Goal: Task Accomplishment & Management: Manage account settings

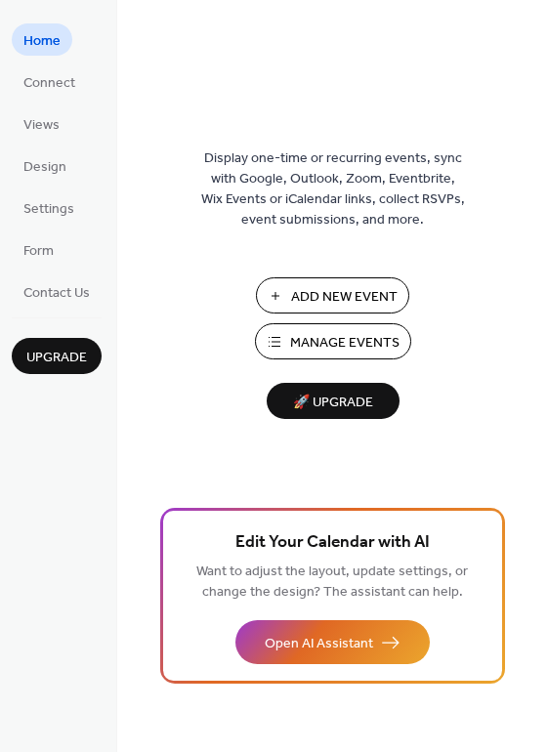
drag, startPoint x: 539, startPoint y: 66, endPoint x: 544, endPoint y: 126, distance: 59.8
click at [543, 127] on div "Display one-time or recurring events, sync with Google, Outlook, Zoom, Eventbri…" at bounding box center [332, 407] width 431 height 688
click at [539, 116] on div "Display one-time or recurring events, sync with Google, Outlook, Zoom, Eventbri…" at bounding box center [332, 407] width 431 height 688
click at [544, 104] on div "Display one-time or recurring events, sync with Google, Outlook, Zoom, Eventbri…" at bounding box center [332, 407] width 431 height 688
click at [543, 93] on div "Display one-time or recurring events, sync with Google, Outlook, Zoom, Eventbri…" at bounding box center [332, 407] width 431 height 688
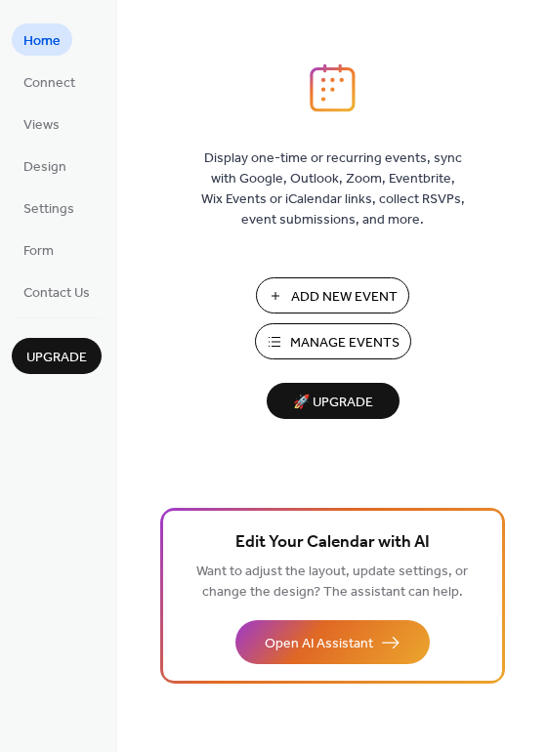
click at [539, 93] on div "Display one-time or recurring events, sync with Google, Outlook, Zoom, Eventbri…" at bounding box center [332, 407] width 431 height 688
drag, startPoint x: 544, startPoint y: 66, endPoint x: 531, endPoint y: 108, distance: 43.9
click at [531, 108] on div "Display one-time or recurring events, sync with Google, Outlook, Zoom, Eventbri…" at bounding box center [332, 407] width 431 height 688
click at [535, 141] on div "Display one-time or recurring events, sync with Google, Outlook, Zoom, Eventbri…" at bounding box center [332, 407] width 431 height 688
click at [537, 148] on div "Display one-time or recurring events, sync with Google, Outlook, Zoom, Eventbri…" at bounding box center [332, 407] width 431 height 688
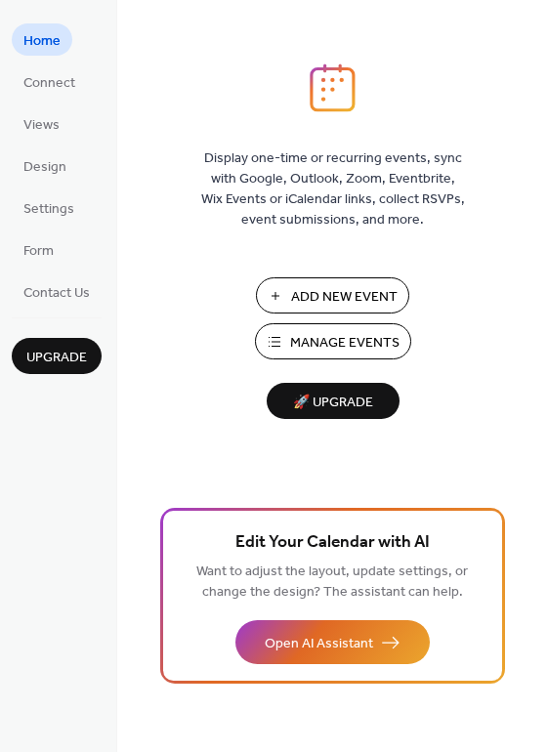
click at [537, 148] on div "Display one-time or recurring events, sync with Google, Outlook, Zoom, Eventbri…" at bounding box center [332, 407] width 431 height 688
click at [288, 127] on div "Display one-time or recurring events, sync with Google, Outlook, Zoom, Eventbri…" at bounding box center [332, 407] width 431 height 688
click at [314, 344] on span "Manage Events" at bounding box center [344, 343] width 109 height 21
click at [302, 336] on span "Manage Events" at bounding box center [344, 343] width 109 height 21
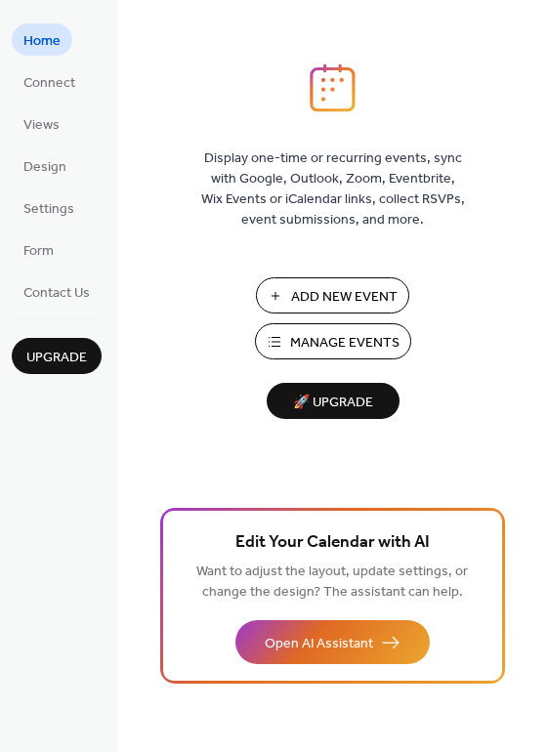
click at [360, 333] on span "Manage Events" at bounding box center [344, 343] width 109 height 21
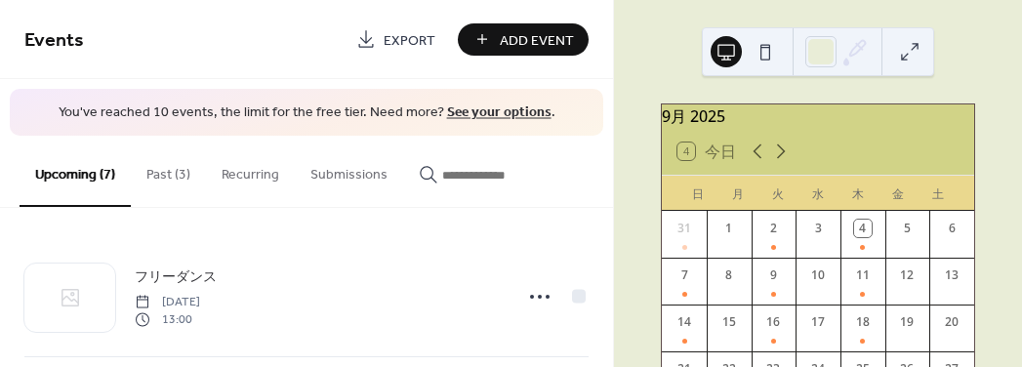
click at [170, 172] on button "Past (3)" at bounding box center [168, 170] width 75 height 69
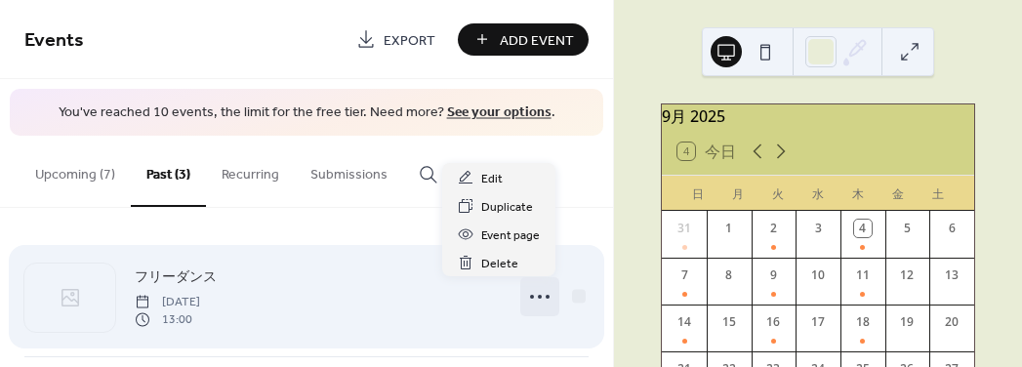
click at [539, 294] on icon at bounding box center [539, 296] width 31 height 31
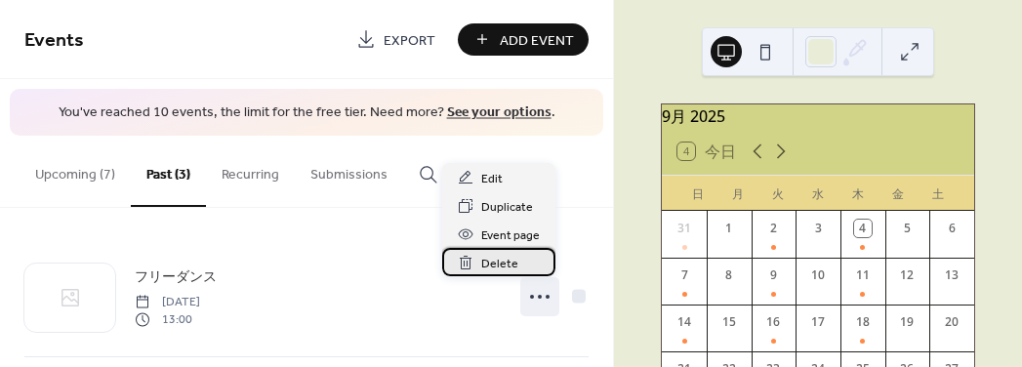
click at [507, 267] on span "Delete" at bounding box center [499, 264] width 37 height 21
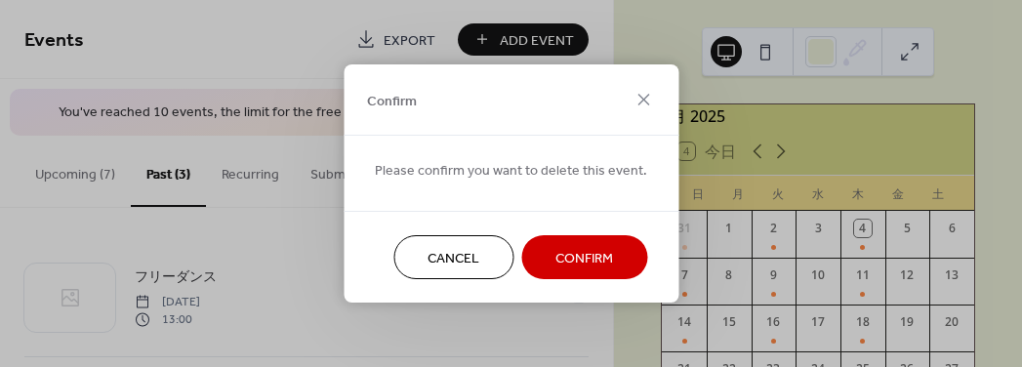
click at [557, 263] on span "Confirm" at bounding box center [585, 259] width 58 height 21
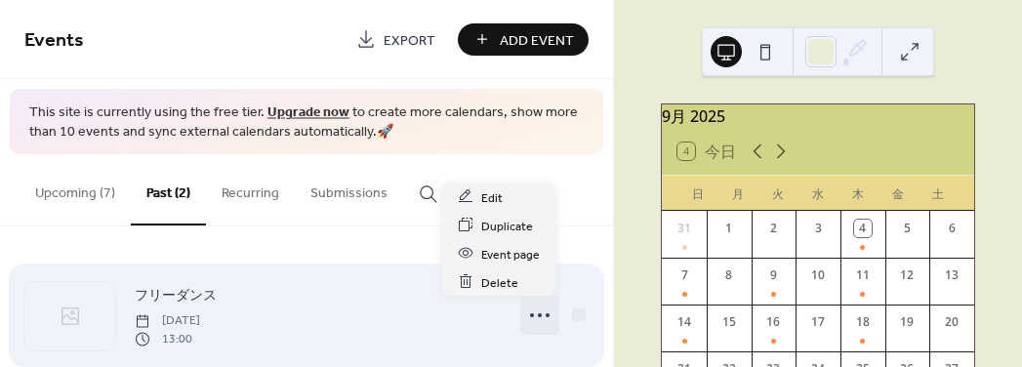
click at [539, 313] on icon at bounding box center [539, 315] width 31 height 31
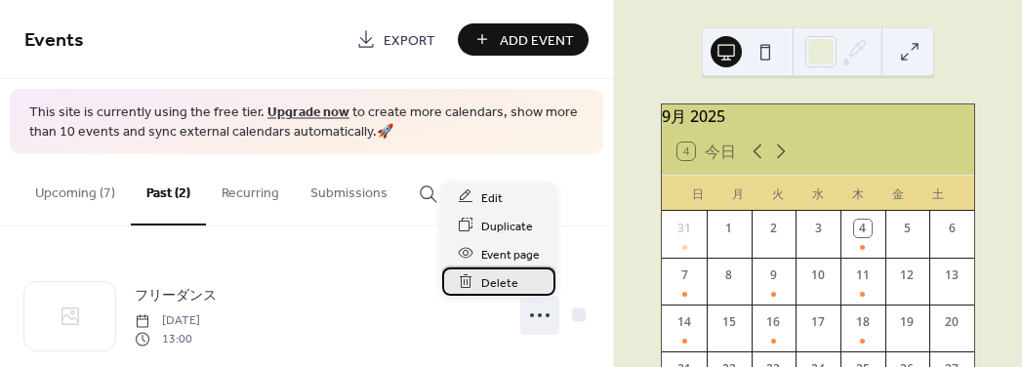
click at [515, 278] on span "Delete" at bounding box center [499, 282] width 37 height 21
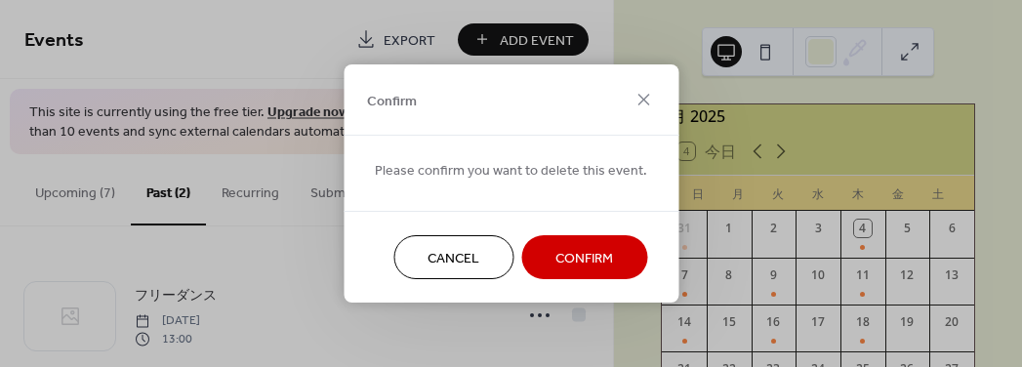
click at [553, 273] on button "Confirm" at bounding box center [584, 257] width 126 height 44
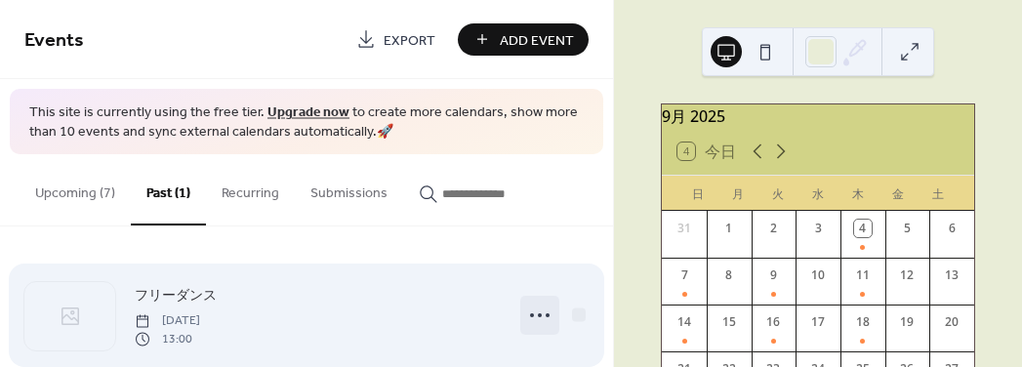
click at [539, 312] on icon at bounding box center [539, 315] width 31 height 31
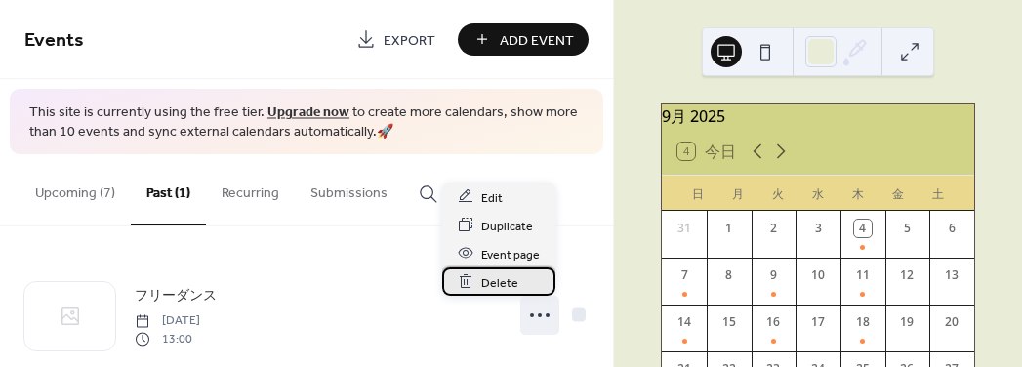
click at [499, 286] on span "Delete" at bounding box center [499, 282] width 37 height 21
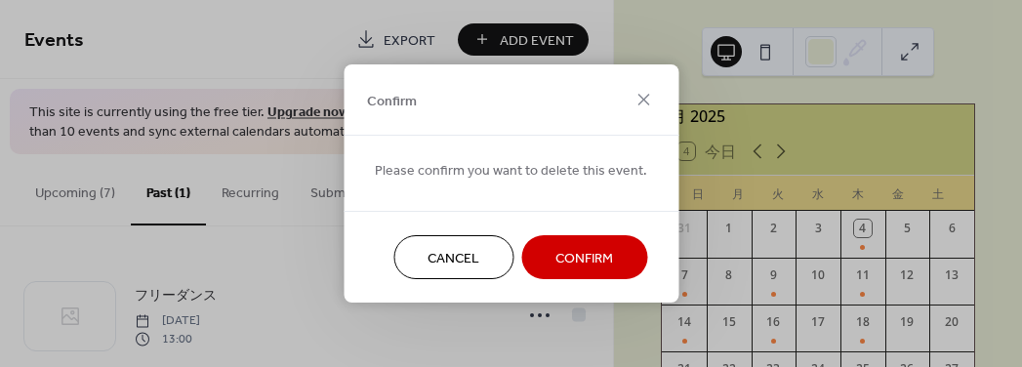
click at [569, 275] on button "Confirm" at bounding box center [584, 257] width 126 height 44
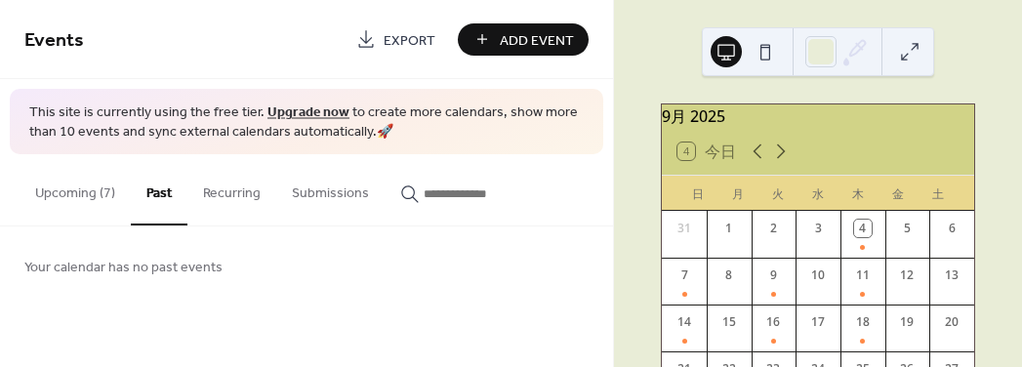
click at [522, 39] on span "Add Event" at bounding box center [537, 40] width 74 height 21
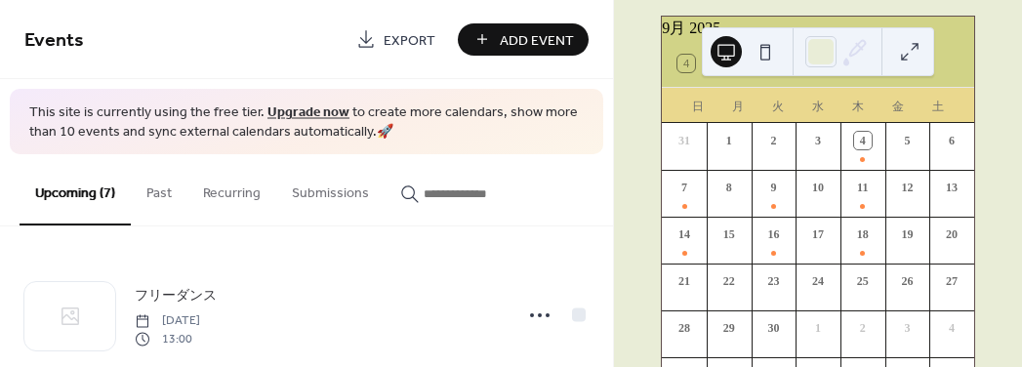
scroll to position [88, 0]
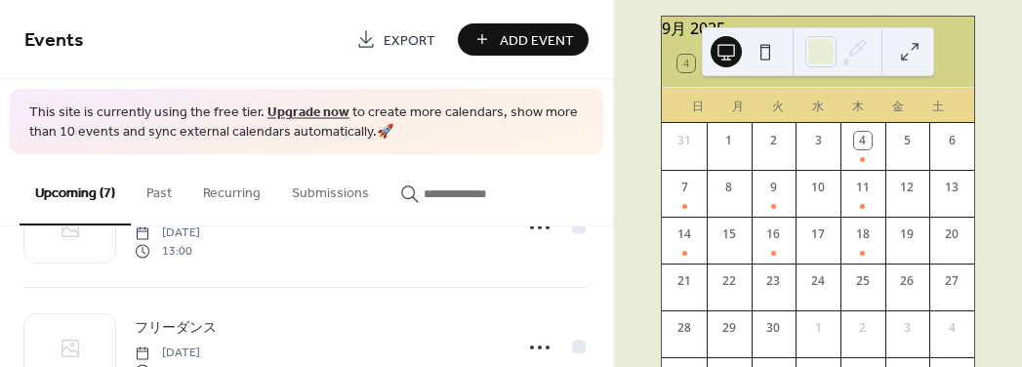
click at [510, 43] on span "Add Event" at bounding box center [537, 40] width 74 height 21
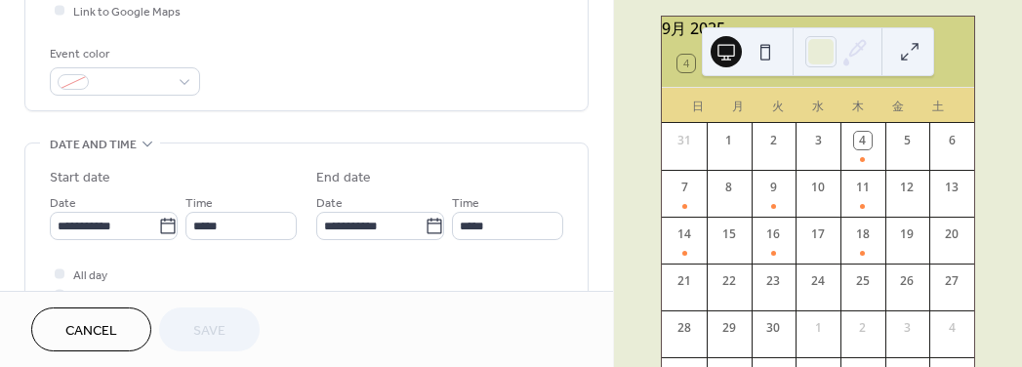
scroll to position [510, 0]
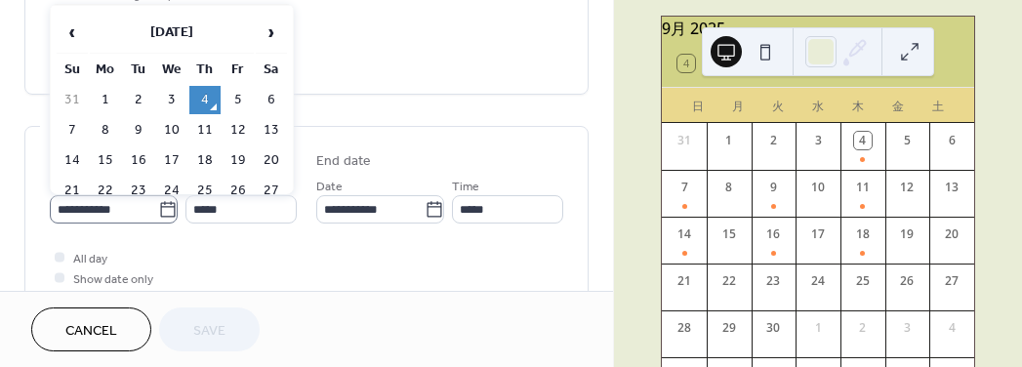
click at [162, 213] on icon at bounding box center [168, 210] width 20 height 20
click at [158, 213] on input "**********" at bounding box center [104, 209] width 108 height 28
click at [74, 188] on td "21" at bounding box center [72, 191] width 31 height 28
type input "**********"
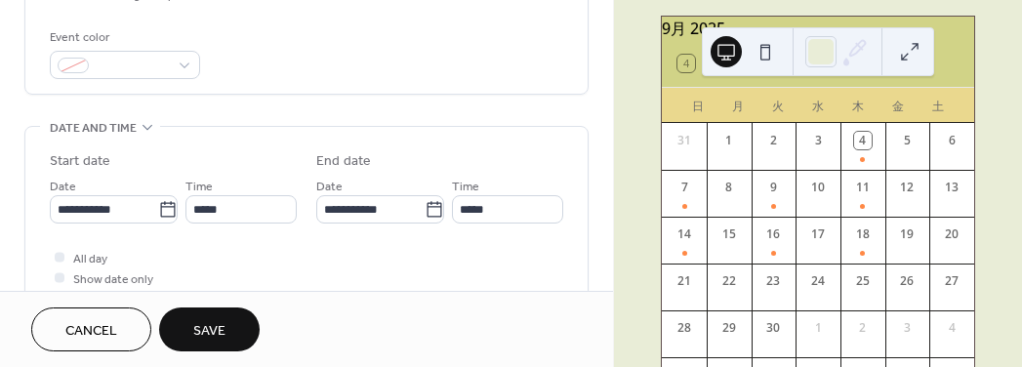
click at [519, 50] on div "Event color" at bounding box center [307, 53] width 514 height 52
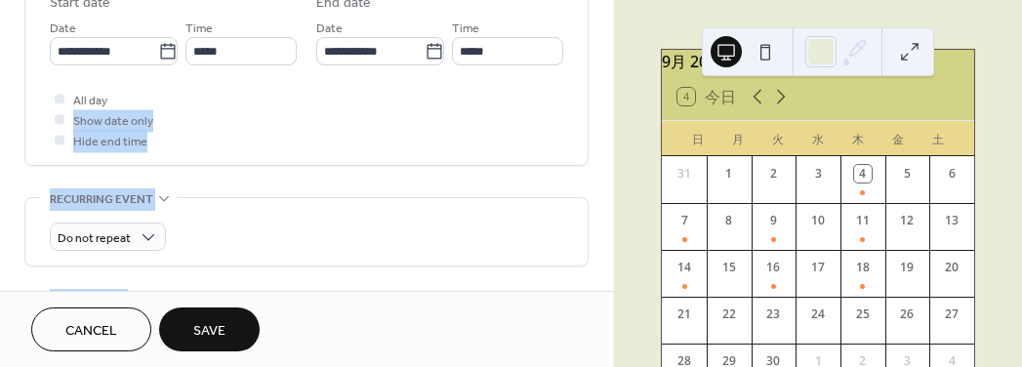
scroll to position [687, 0]
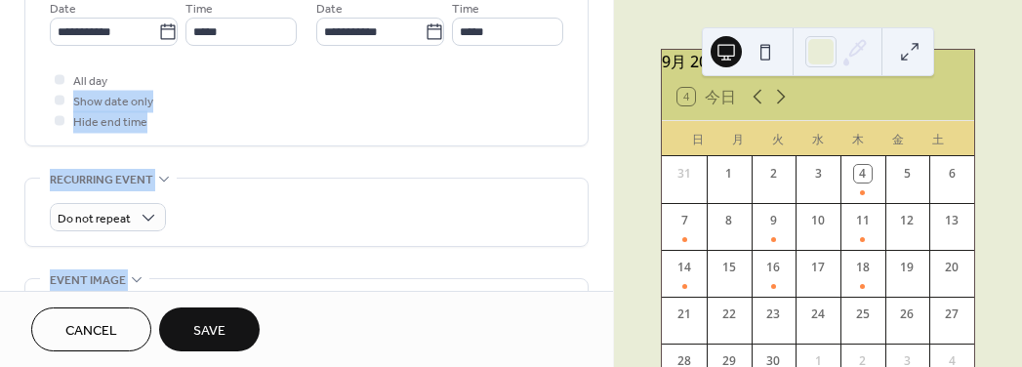
drag, startPoint x: 317, startPoint y: 175, endPoint x: 320, endPoint y: 216, distance: 41.1
click at [297, 248] on div "**********" at bounding box center [306, 9] width 564 height 1176
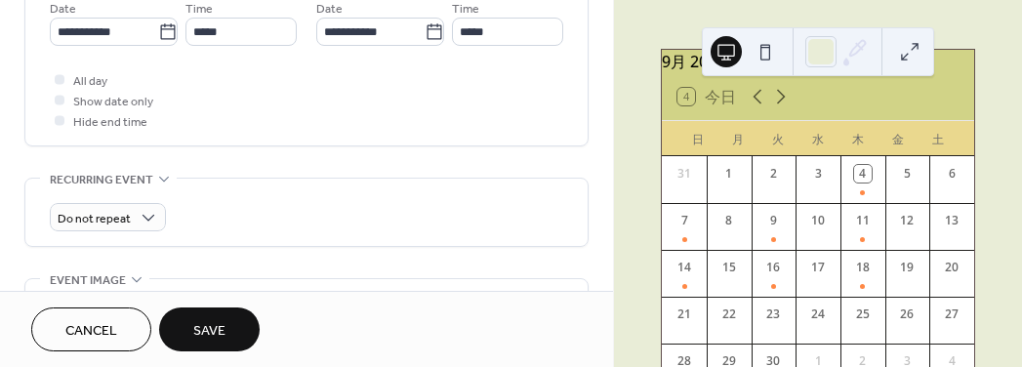
click at [590, 31] on div "**********" at bounding box center [306, 18] width 613 height 1195
click at [606, 41] on div "**********" at bounding box center [306, 18] width 613 height 1195
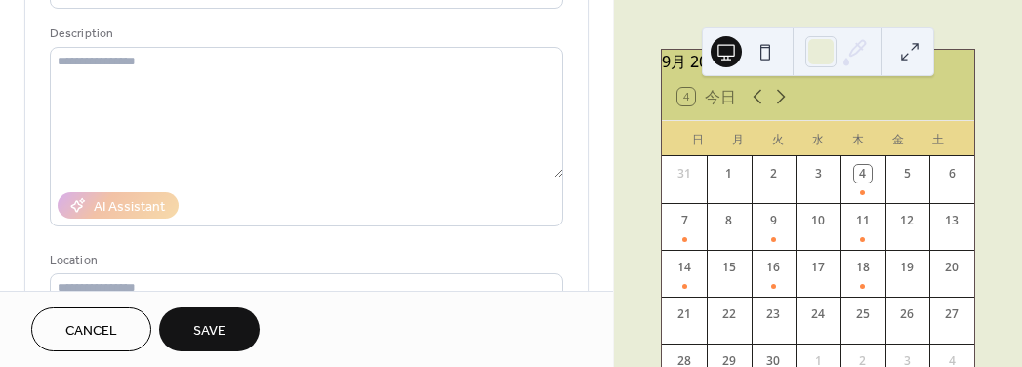
scroll to position [0, 0]
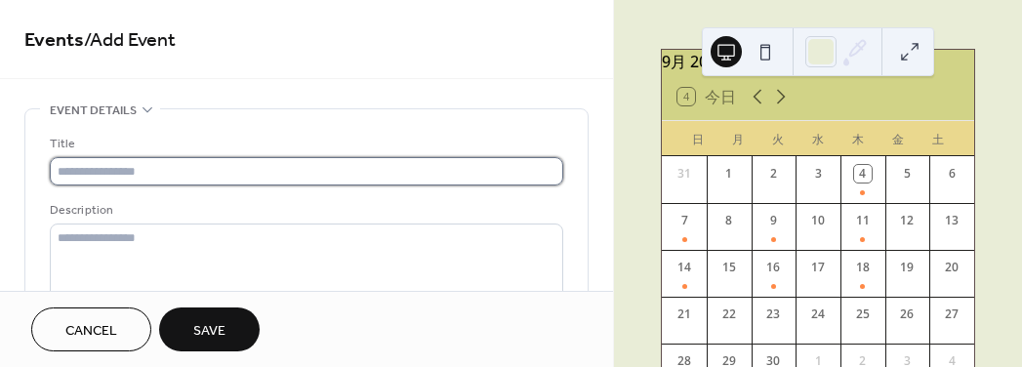
click at [216, 168] on input "text" at bounding box center [307, 171] width 514 height 28
click at [253, 167] on input "text" at bounding box center [307, 171] width 514 height 28
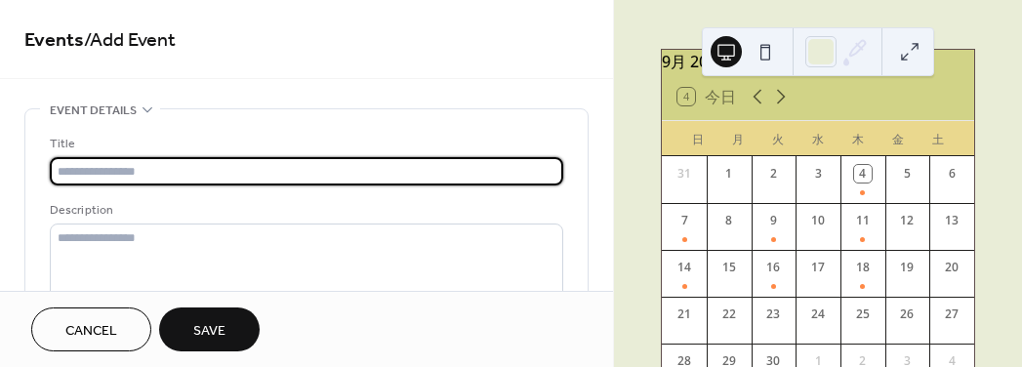
click at [261, 172] on input "text" at bounding box center [307, 171] width 514 height 28
type input "**"
click at [289, 174] on input "**" at bounding box center [307, 171] width 514 height 28
